Goal: Transaction & Acquisition: Purchase product/service

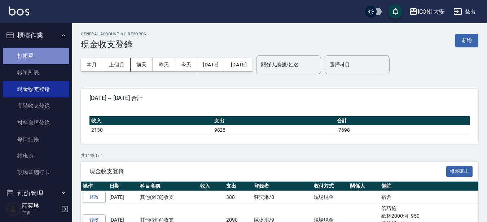
click at [51, 61] on link "打帳單" at bounding box center [36, 56] width 66 height 17
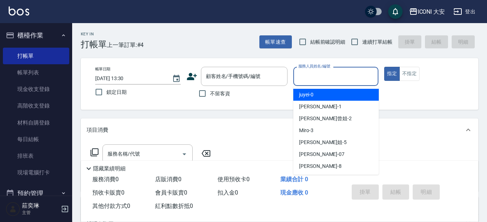
click at [297, 77] on input "服務人員姓名/編號" at bounding box center [335, 76] width 79 height 13
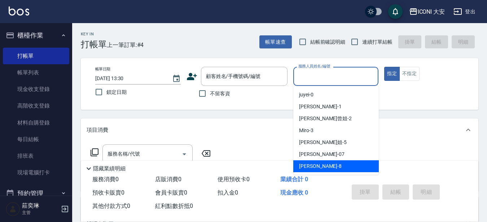
click at [318, 166] on div "Yulisa -8" at bounding box center [335, 166] width 85 height 12
type input "Yulisa-8"
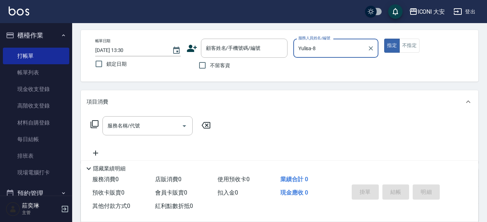
scroll to position [72, 0]
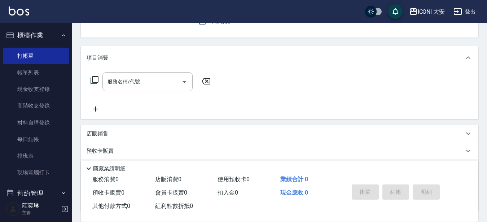
click at [98, 80] on icon at bounding box center [94, 80] width 8 height 8
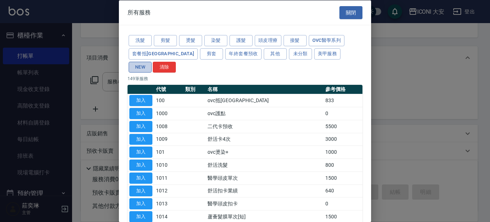
click at [152, 61] on button "NEW" at bounding box center [140, 66] width 23 height 11
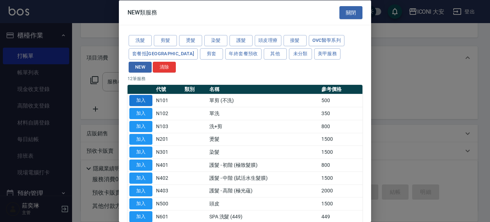
click at [138, 95] on button "加入" at bounding box center [140, 100] width 23 height 11
type input "單剪 (不洗)(N101)"
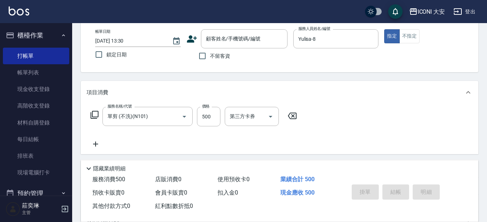
scroll to position [0, 0]
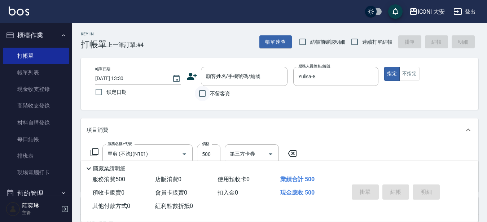
click at [203, 93] on input "不留客資" at bounding box center [202, 93] width 15 height 15
checkbox input "true"
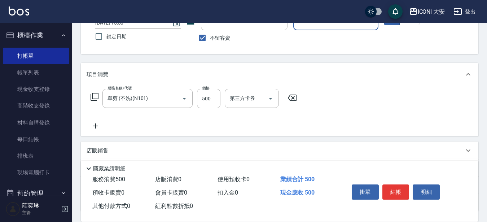
scroll to position [108, 0]
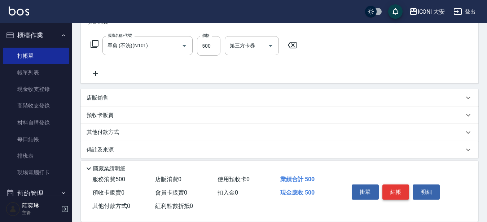
click at [396, 188] on button "結帳" at bounding box center [395, 191] width 27 height 15
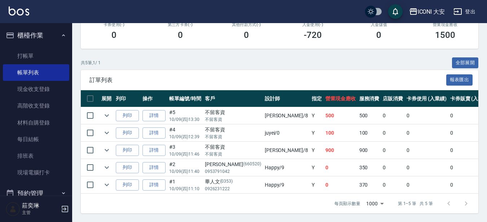
scroll to position [138, 0]
click at [31, 53] on link "打帳單" at bounding box center [36, 56] width 66 height 17
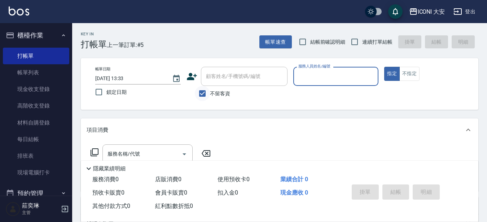
drag, startPoint x: 199, startPoint y: 91, endPoint x: 203, endPoint y: 92, distance: 4.7
click at [201, 92] on input "不留客資" at bounding box center [202, 93] width 15 height 15
checkbox input "false"
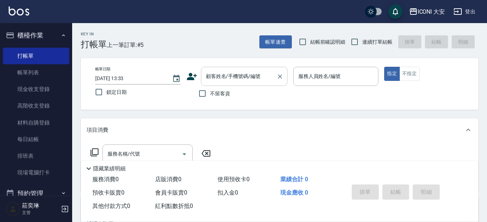
click at [223, 74] on div "顧客姓名/手機號碼/編號 顧客姓名/手機號碼/編號" at bounding box center [244, 76] width 86 height 19
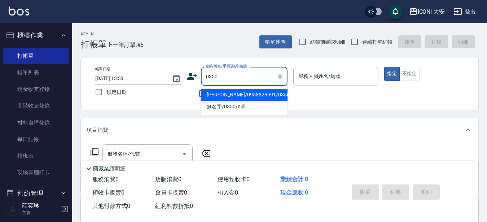
click at [233, 95] on li "[PERSON_NAME]/0958828591/0350" at bounding box center [244, 95] width 86 height 12
type input "[PERSON_NAME]/0958828591/0350"
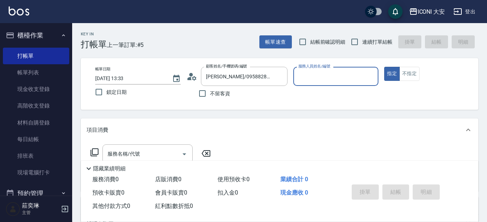
type input "[PERSON_NAME]曾姐-2"
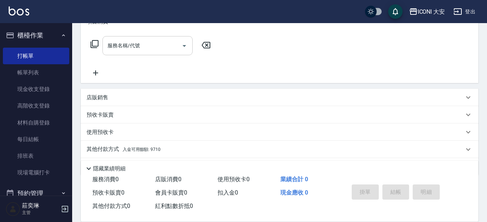
scroll to position [72, 0]
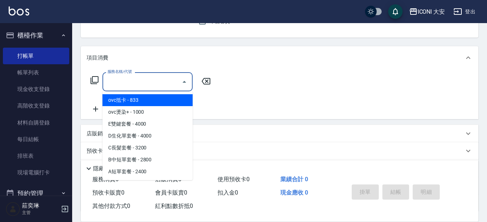
click at [148, 81] on input "服務名稱/代號" at bounding box center [142, 81] width 73 height 13
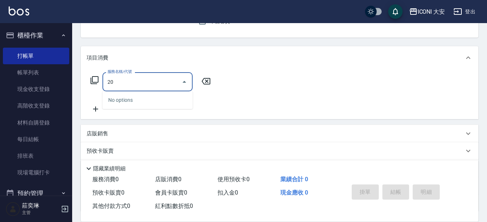
type input "2"
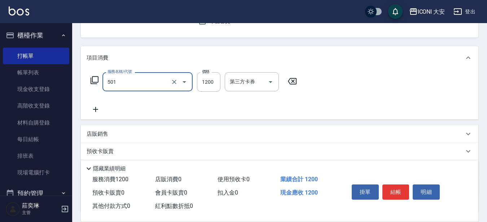
type input "染髮(501)"
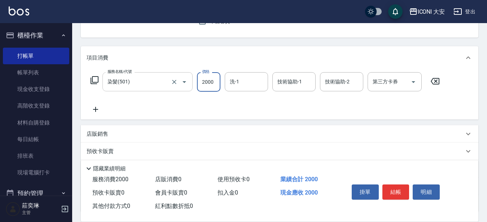
type input "2000"
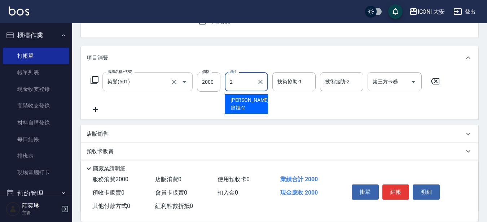
type input "[PERSON_NAME]曾姐-2"
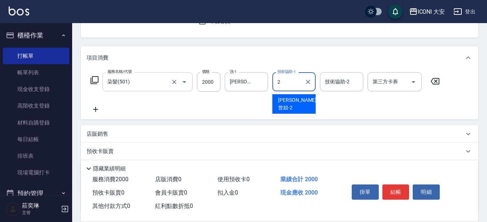
type input "[PERSON_NAME]曾姐-2"
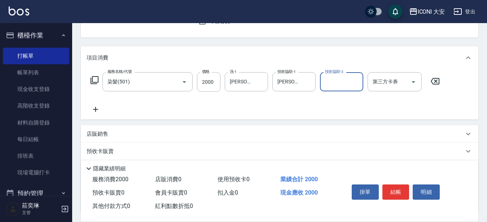
click at [93, 110] on icon at bounding box center [95, 109] width 18 height 9
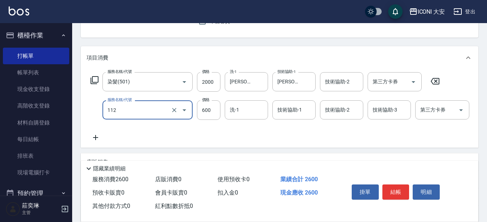
type input "醫學頭皮隔離(112)"
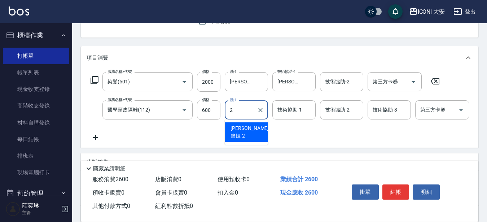
type input "[PERSON_NAME]曾姐-2"
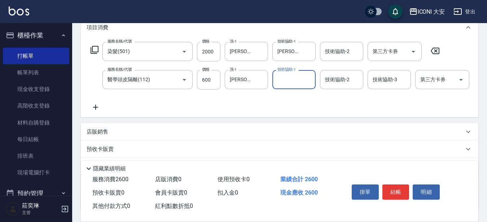
scroll to position [165, 0]
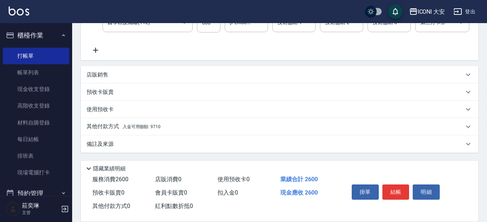
click at [138, 126] on span "入金可用餘額: 9710" at bounding box center [142, 126] width 38 height 5
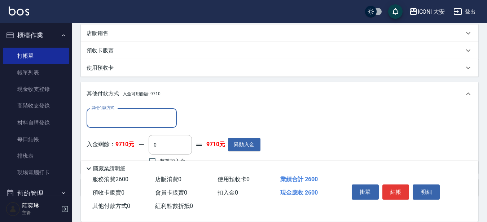
scroll to position [250, 0]
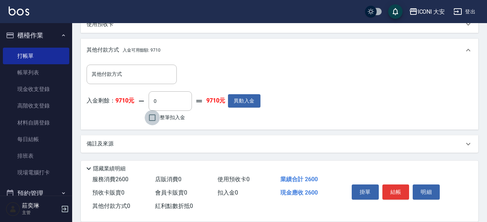
click at [152, 116] on input "整筆扣入金" at bounding box center [152, 117] width 15 height 15
checkbox input "true"
type input "2600"
click at [396, 186] on button "結帳" at bounding box center [395, 191] width 27 height 15
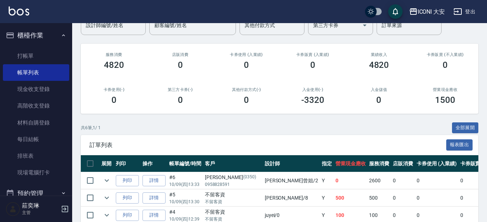
scroll to position [144, 0]
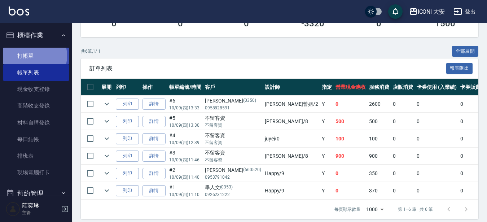
click at [29, 56] on link "打帳單" at bounding box center [36, 56] width 66 height 17
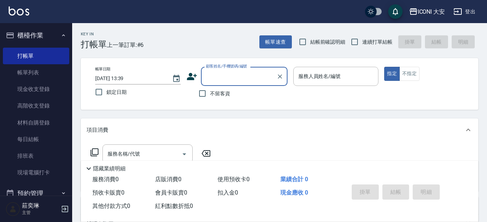
drag, startPoint x: 354, startPoint y: 79, endPoint x: 305, endPoint y: 79, distance: 49.0
click at [349, 79] on input "服務人員姓名/編號" at bounding box center [335, 76] width 79 height 13
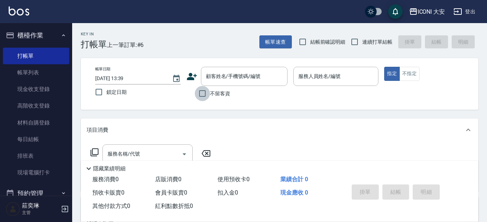
click at [201, 93] on input "不留客資" at bounding box center [202, 93] width 15 height 15
checkbox input "true"
drag, startPoint x: 351, startPoint y: 66, endPoint x: 351, endPoint y: 78, distance: 11.6
click at [351, 67] on div "帳單日期 [DATE] 13:39 鎖定日期 顧客姓名/手機號碼/編號 顧客姓名/手機號碼/編號 不留客資 服務人員姓名/編號 服務人員姓名/編號 指定 不指定" at bounding box center [279, 84] width 397 height 52
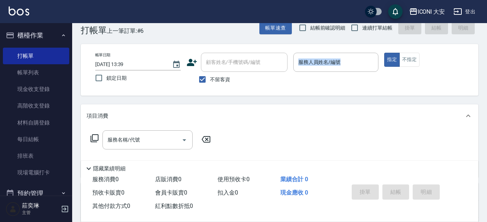
scroll to position [36, 0]
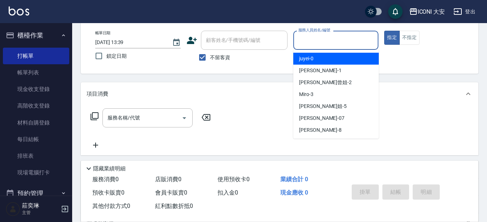
click at [330, 43] on input "服務人員姓名/編號" at bounding box center [335, 40] width 79 height 13
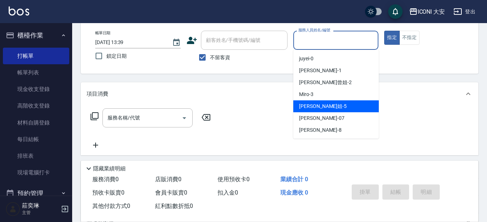
scroll to position [12, 0]
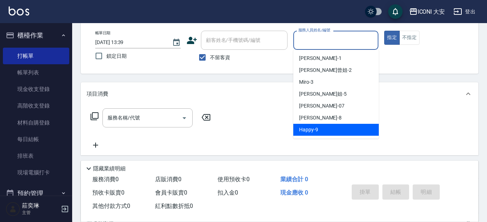
click at [315, 130] on span "Happy -9" at bounding box center [308, 130] width 19 height 8
type input "Happy-9"
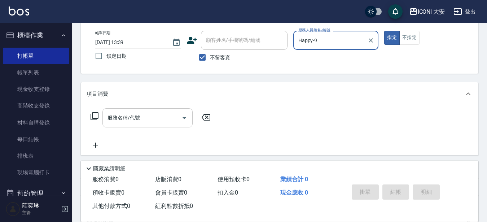
drag, startPoint x: 140, startPoint y: 114, endPoint x: 134, endPoint y: 114, distance: 5.5
click at [138, 114] on input "服務名稱/代號" at bounding box center [142, 117] width 73 height 13
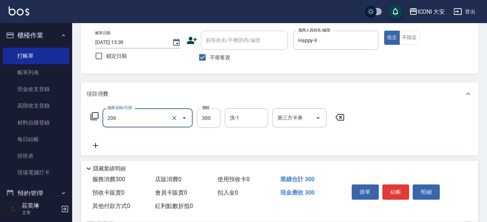
type input "洗髮(206)"
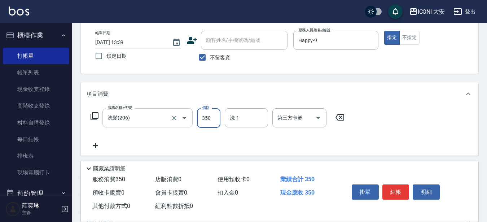
type input "350"
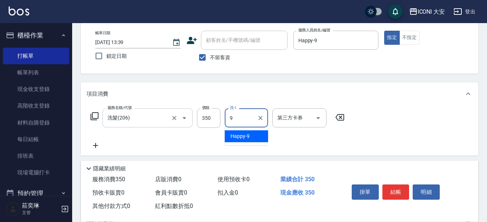
type input "Happy-9"
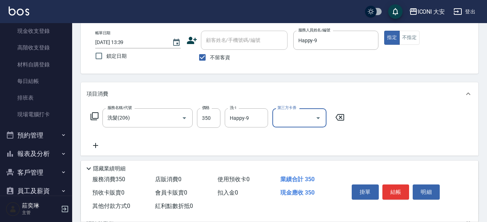
scroll to position [72, 0]
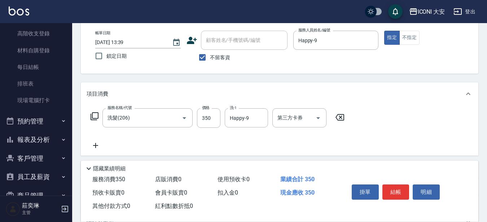
click at [94, 146] on icon at bounding box center [95, 145] width 5 height 5
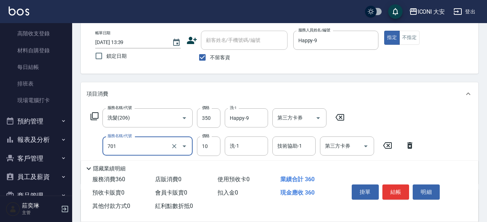
type input "潤絲(701)"
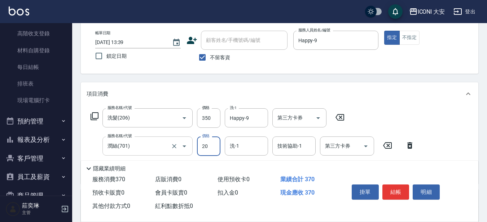
type input "20"
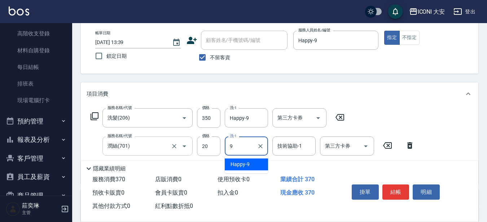
type input "Happy-9"
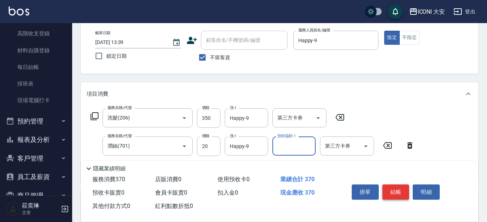
click at [398, 187] on button "結帳" at bounding box center [395, 191] width 27 height 15
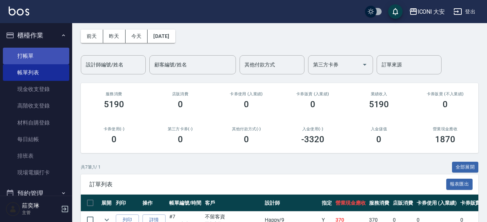
click at [33, 54] on link "打帳單" at bounding box center [36, 56] width 66 height 17
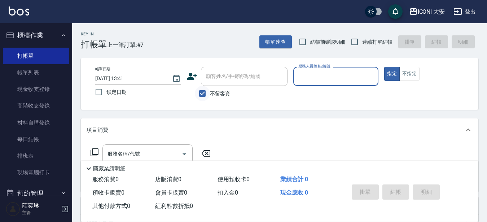
click at [205, 92] on input "不留客資" at bounding box center [202, 93] width 15 height 15
checkbox input "false"
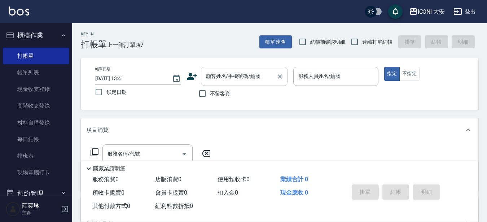
click at [234, 76] on input "顧客姓名/手機號碼/編號" at bounding box center [238, 76] width 69 height 13
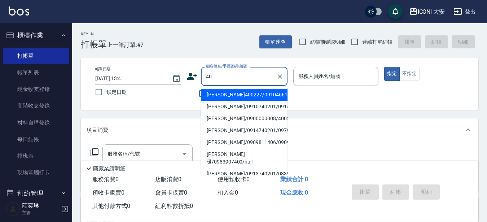
click at [257, 92] on li "[PERSON_NAME]400227/0910466110/" at bounding box center [244, 95] width 86 height 12
type input "[PERSON_NAME]400227/0910466110/"
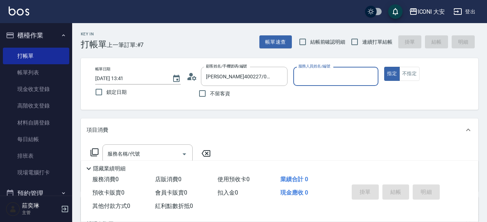
type input "Happy-9"
click at [276, 74] on icon "Clear" at bounding box center [279, 76] width 7 height 7
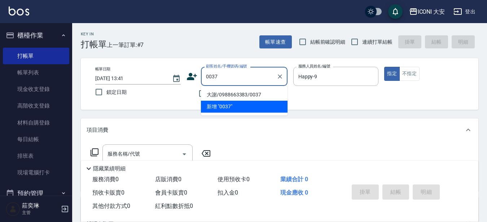
type input "大謝/0988663383/0037"
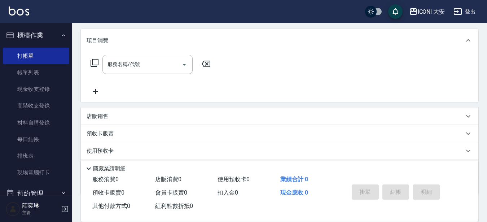
scroll to position [23, 0]
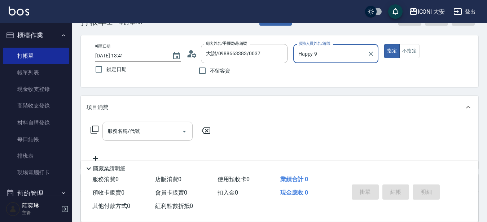
click at [156, 128] on input "服務名稱/代號" at bounding box center [142, 131] width 73 height 13
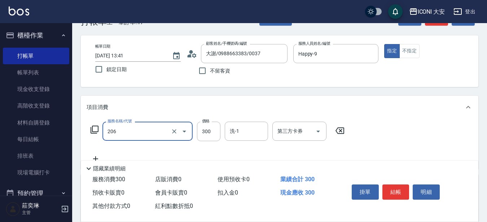
type input "洗髮(206)"
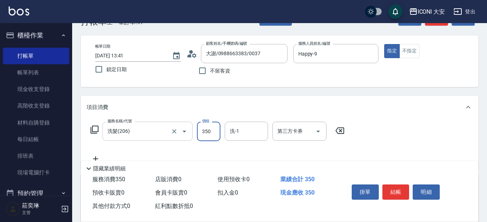
type input "350"
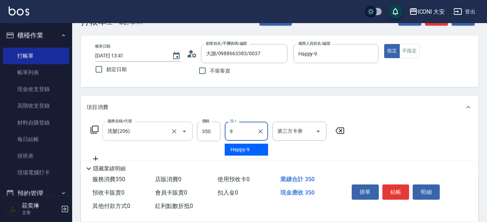
type input "Happy-9"
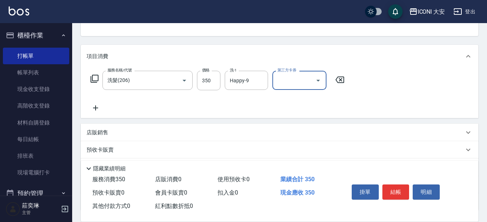
scroll to position [131, 0]
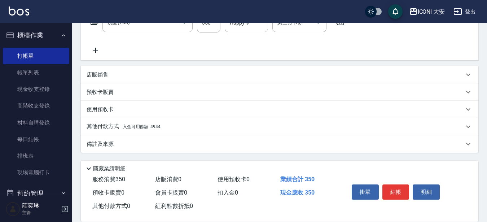
click at [159, 128] on span "入金可用餘額: 4944" at bounding box center [142, 126] width 38 height 5
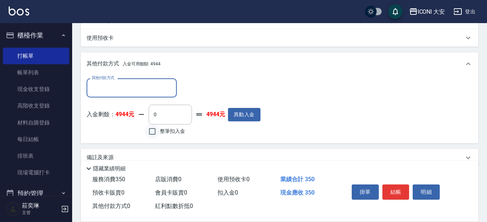
scroll to position [215, 0]
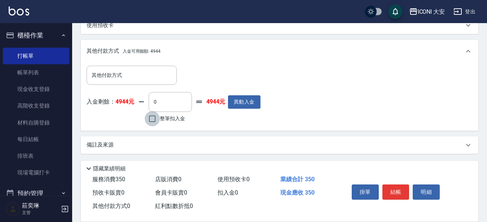
click at [158, 125] on input "整筆扣入金" at bounding box center [152, 118] width 15 height 15
checkbox input "true"
type input "350"
drag, startPoint x: 395, startPoint y: 188, endPoint x: 399, endPoint y: 187, distance: 4.5
click at [395, 188] on button "結帳" at bounding box center [395, 191] width 27 height 15
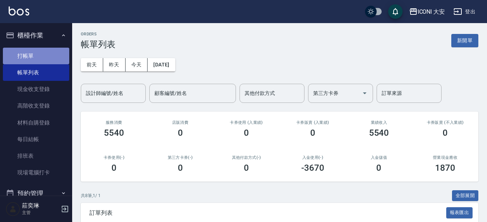
click at [48, 54] on link "打帳單" at bounding box center [36, 56] width 66 height 17
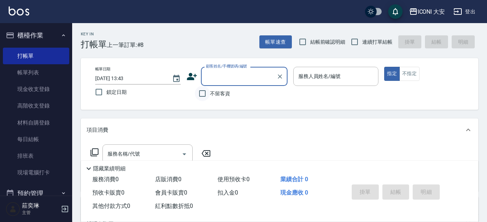
click at [201, 96] on input "不留客資" at bounding box center [202, 93] width 15 height 15
checkbox input "true"
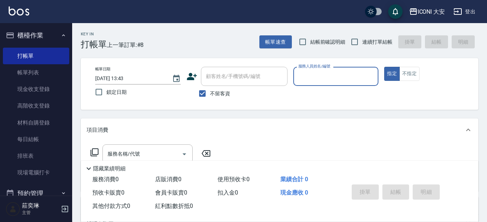
click at [358, 81] on input "服務人員姓名/編號" at bounding box center [335, 76] width 79 height 13
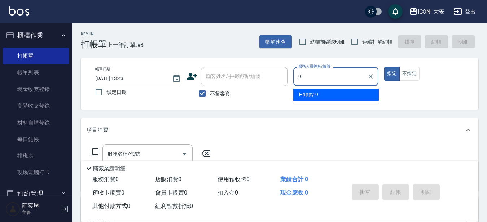
type input "Happy-9"
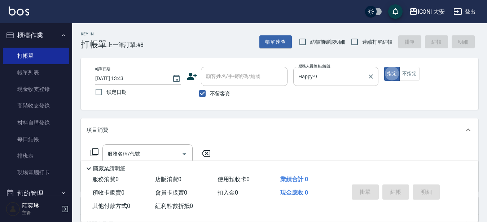
type button "true"
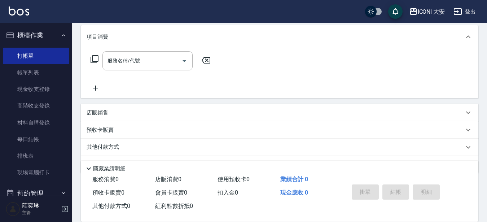
scroll to position [108, 0]
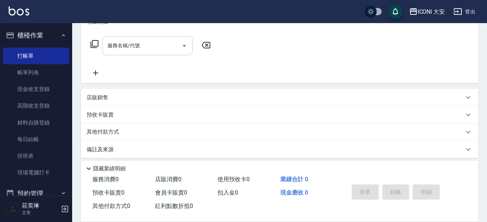
click at [148, 41] on input "服務名稱/代號" at bounding box center [142, 45] width 73 height 13
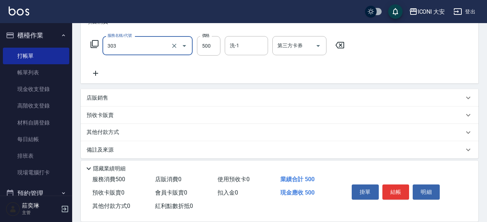
type input "洗+剪優惠(303)"
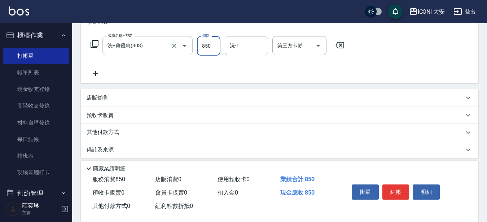
type input "850"
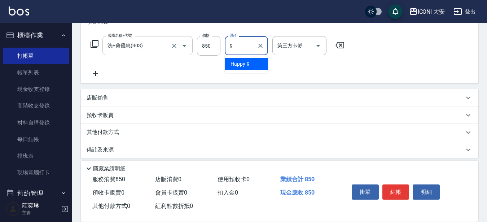
type input "Happy-9"
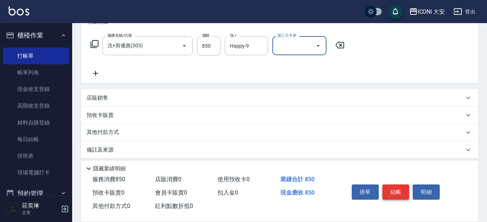
click at [400, 184] on button "結帳" at bounding box center [395, 191] width 27 height 15
